Goal: Task Accomplishment & Management: Use online tool/utility

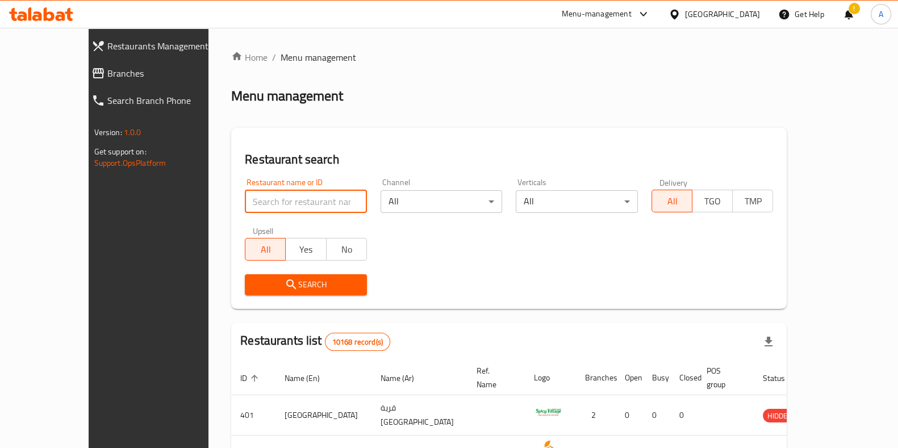
click at [245, 207] on input "search" at bounding box center [306, 201] width 122 height 23
type input "robou"
click at [281, 288] on span "Search" at bounding box center [306, 285] width 104 height 14
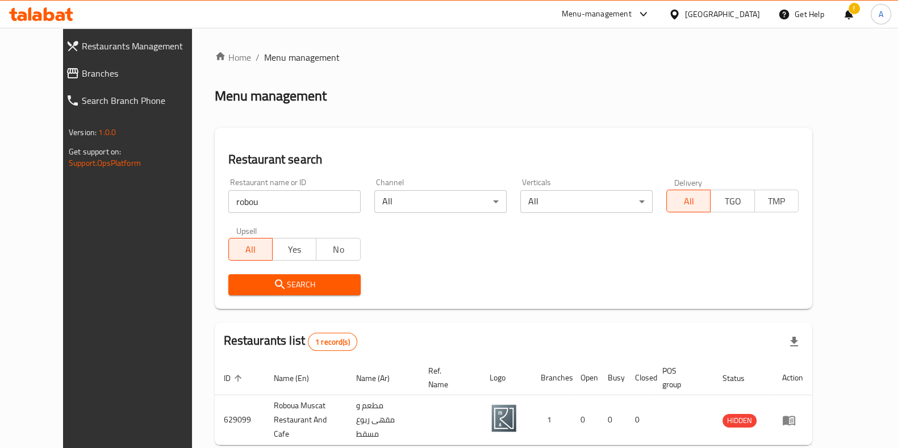
scroll to position [49, 0]
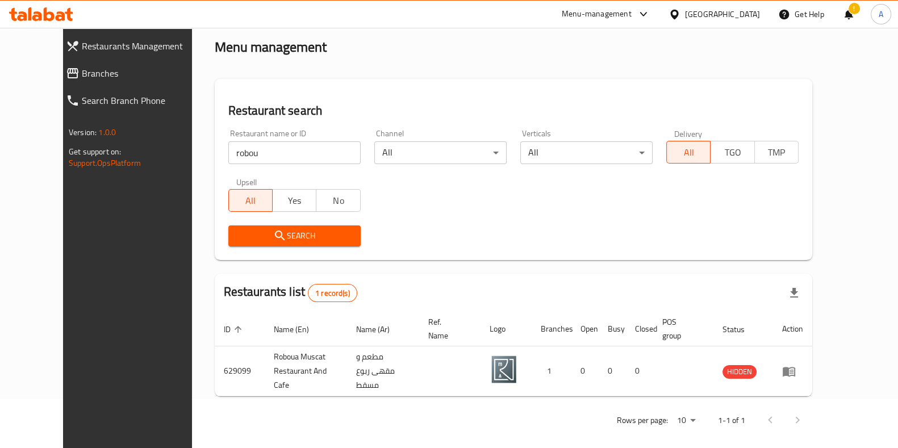
click at [232, 152] on input "robou" at bounding box center [294, 152] width 132 height 23
type input "ربوع العرب"
click button "Search" at bounding box center [294, 236] width 132 height 21
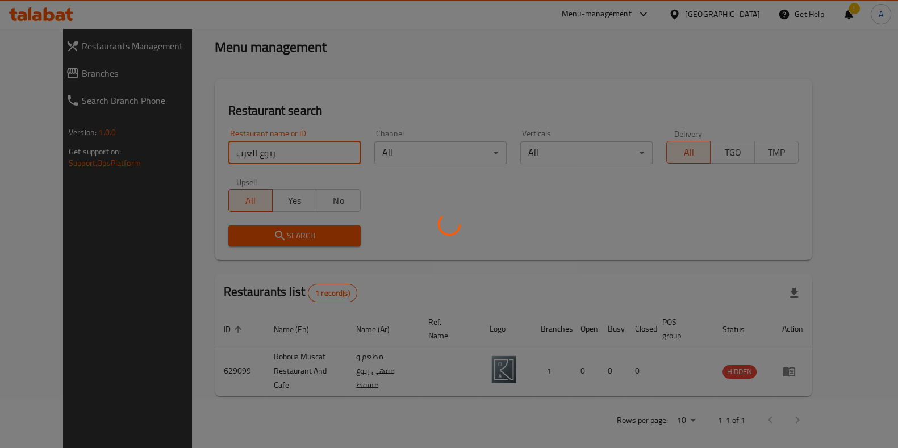
scroll to position [36, 0]
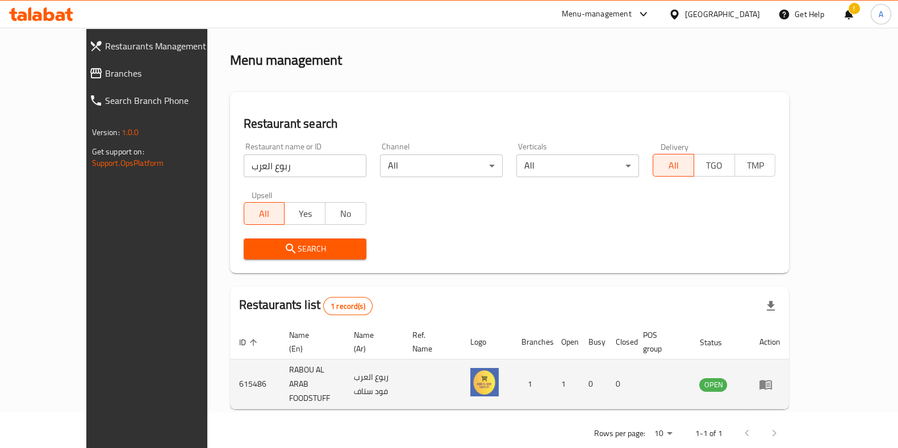
drag, startPoint x: 581, startPoint y: 322, endPoint x: 783, endPoint y: 377, distance: 209.1
click at [783, 377] on div "Restaurants list 1 record(s) ID sorted ascending Name (En) Name (Ar) Ref. Name …" at bounding box center [510, 348] width 560 height 123
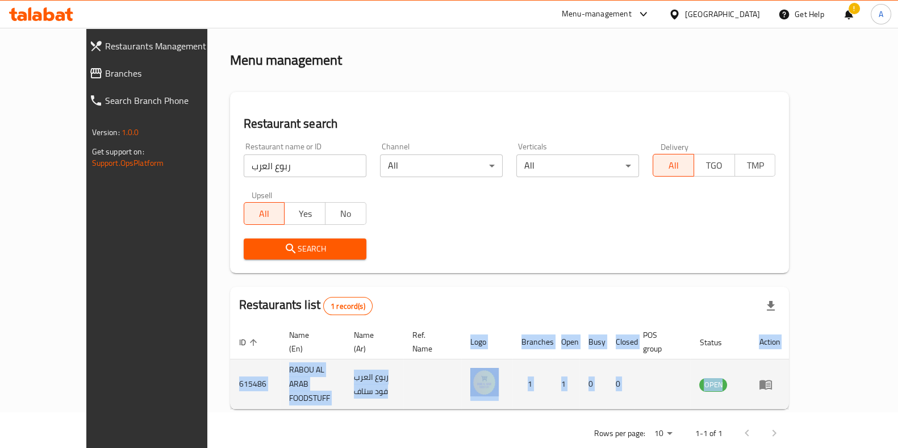
click at [772, 380] on icon "enhanced table" at bounding box center [766, 385] width 12 height 10
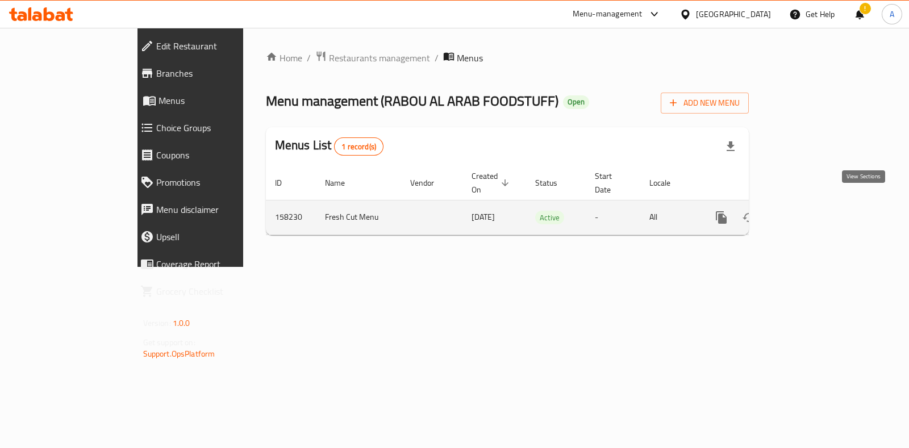
click at [810, 211] on icon "enhanced table" at bounding box center [803, 218] width 14 height 14
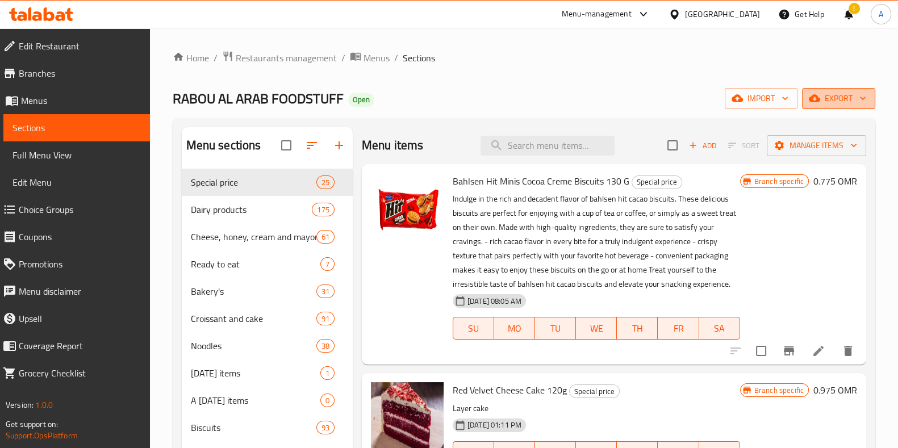
click at [827, 99] on span "export" at bounding box center [838, 98] width 55 height 14
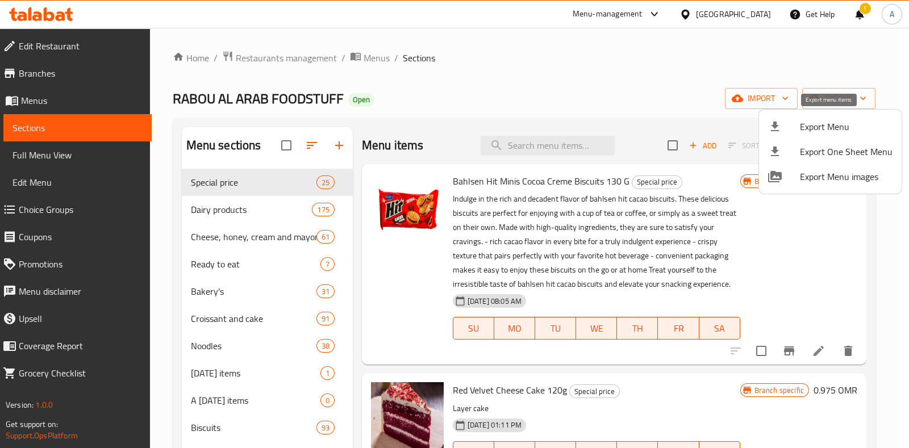
click at [806, 125] on span "Export Menu" at bounding box center [846, 127] width 93 height 14
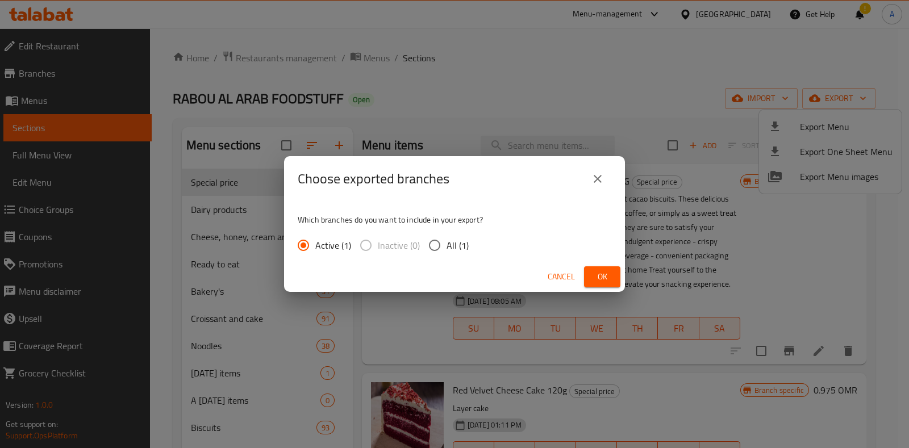
click at [593, 274] on span "Ok" at bounding box center [602, 277] width 18 height 14
